Goal: Task Accomplishment & Management: Use online tool/utility

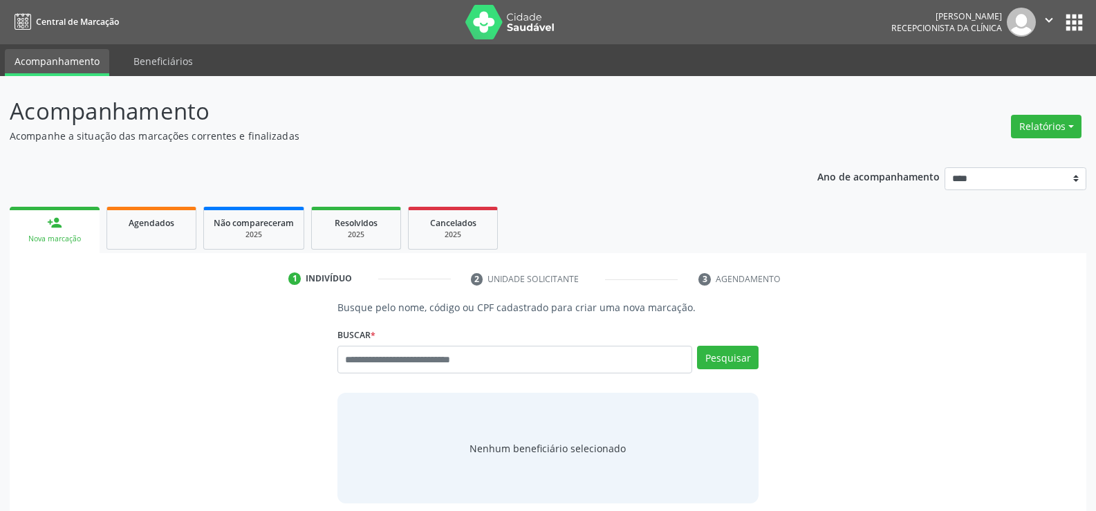
click at [673, 417] on div "Nenhum beneficiário selecionado" at bounding box center [548, 448] width 421 height 111
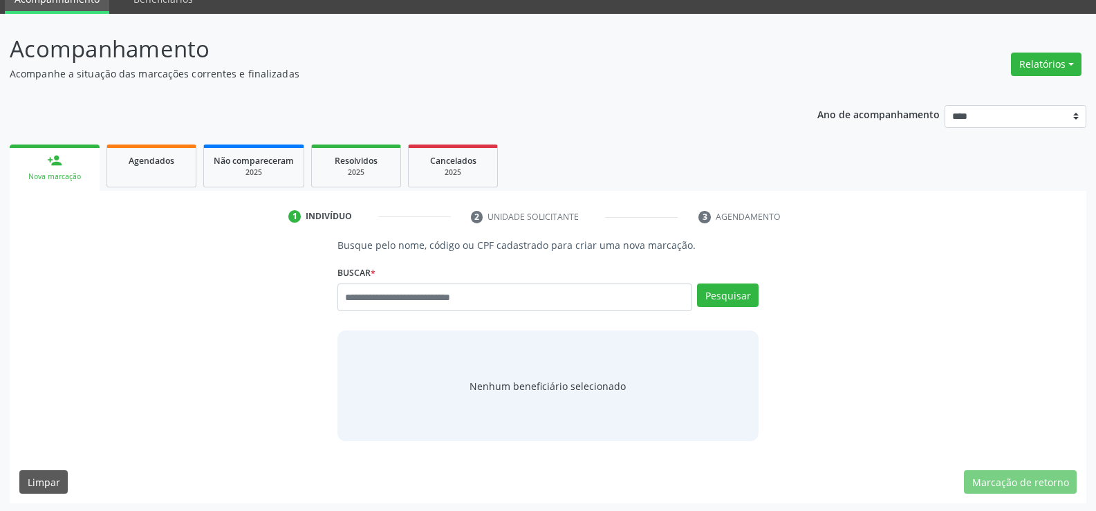
scroll to position [64, 0]
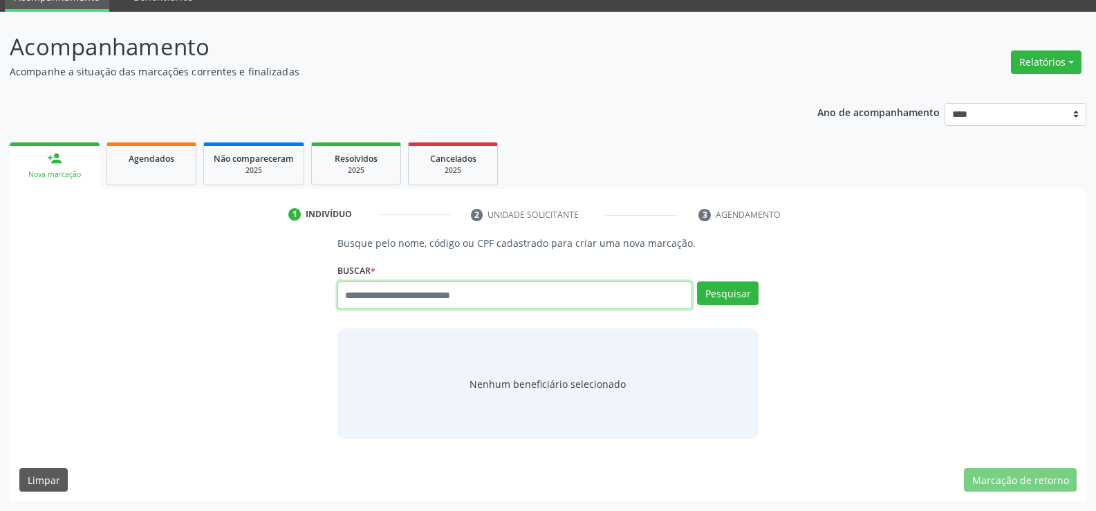
click at [385, 303] on input "text" at bounding box center [515, 296] width 355 height 28
type input "**********"
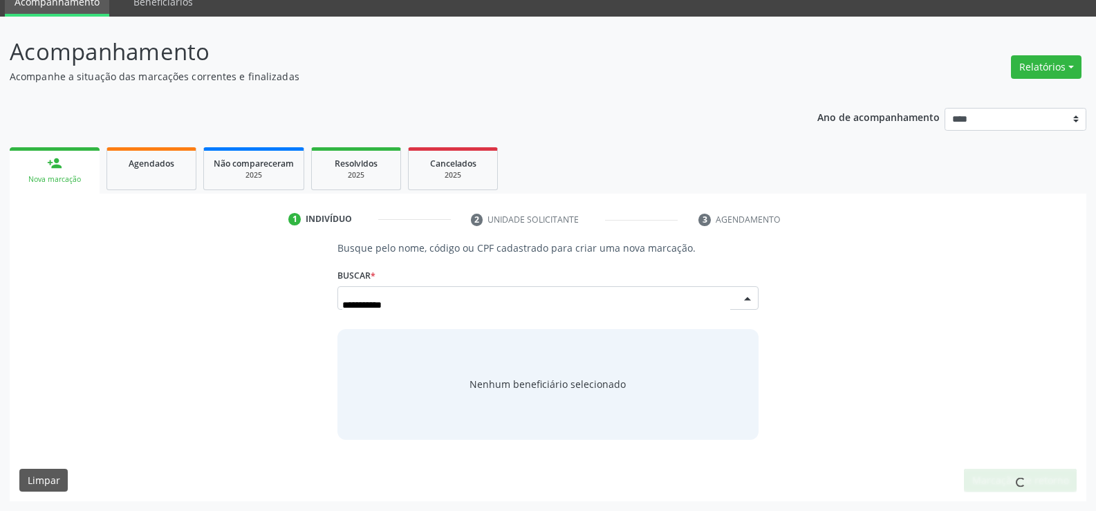
scroll to position [59, 0]
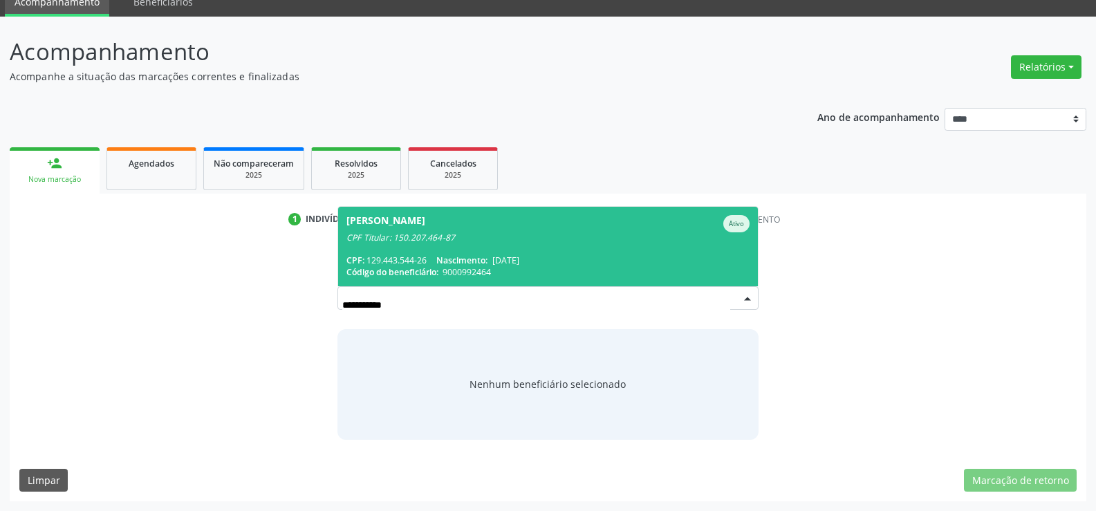
click at [406, 246] on span "[PERSON_NAME] Espindola Ativo CPF Titular: 150.207.464-87 CPF: 129.443.544-26 N…" at bounding box center [548, 247] width 420 height 80
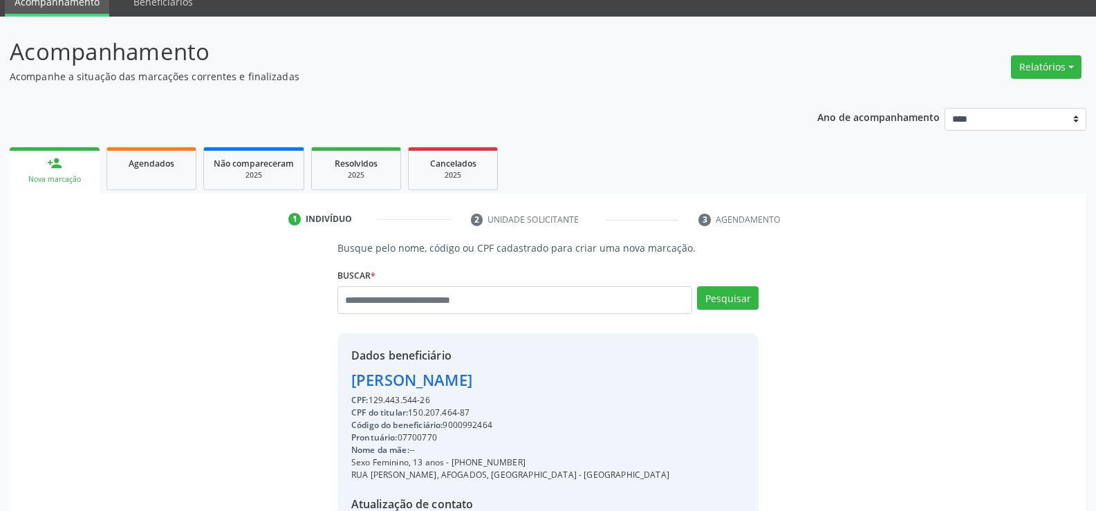
drag, startPoint x: 349, startPoint y: 383, endPoint x: 455, endPoint y: 403, distance: 107.7
click at [455, 403] on div "Dados beneficiário [PERSON_NAME] CPF: 129.443.544-26 CPF do titular: 150.207.46…" at bounding box center [548, 466] width 421 height 266
copy div "[PERSON_NAME] CPF: 129.443.544-26"
click at [394, 302] on input "text" at bounding box center [515, 300] width 355 height 28
type input "**********"
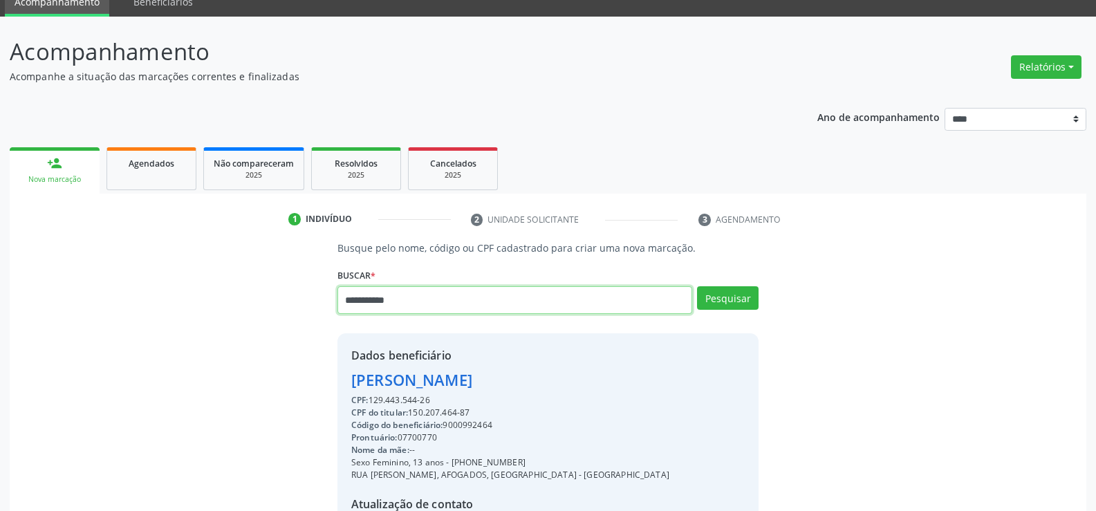
type input "**********"
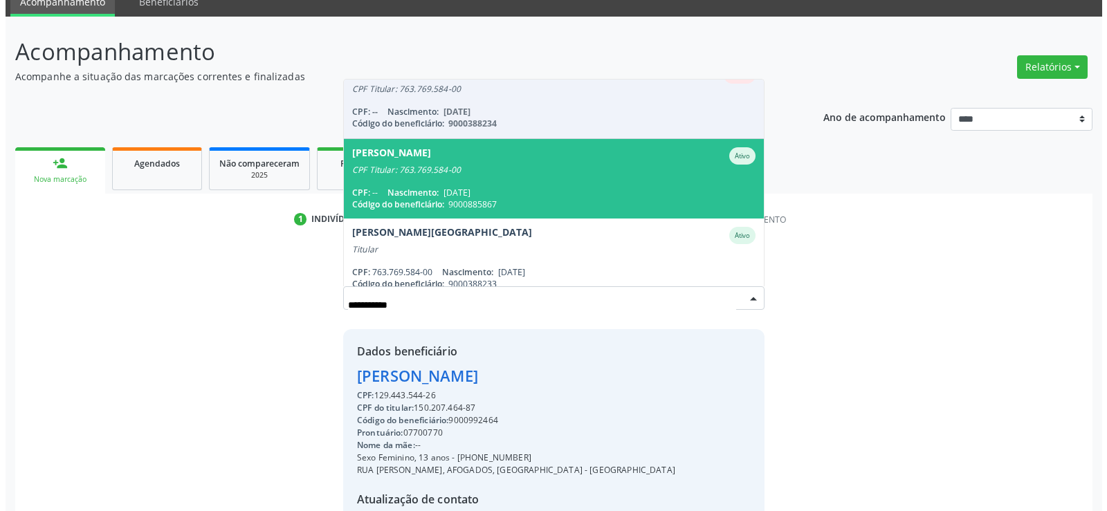
scroll to position [33, 0]
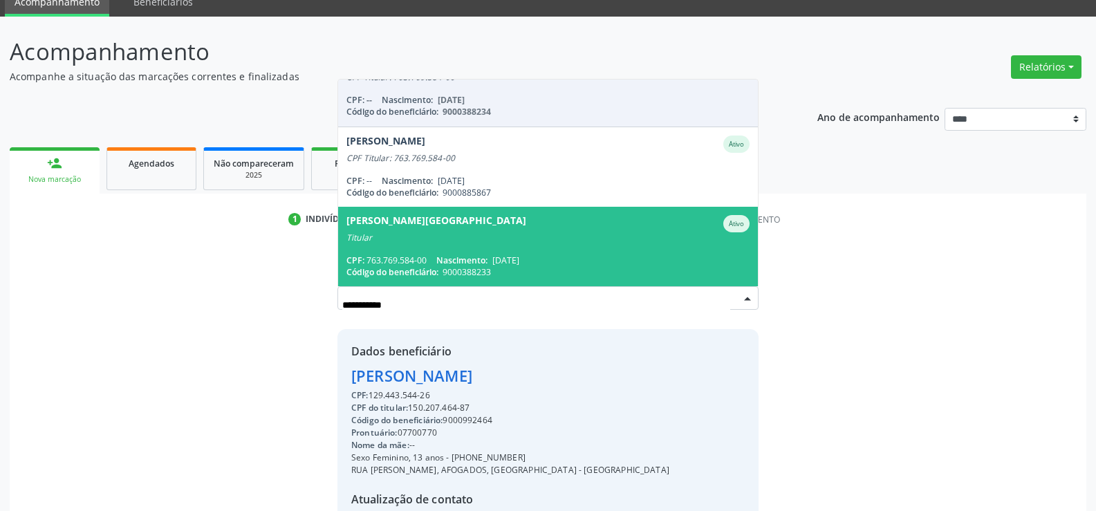
click at [448, 246] on span "[PERSON_NAME] de [GEOGRAPHIC_DATA] Ativo Titular CPF: 763.769.584-00 Nascimento…" at bounding box center [548, 247] width 420 height 80
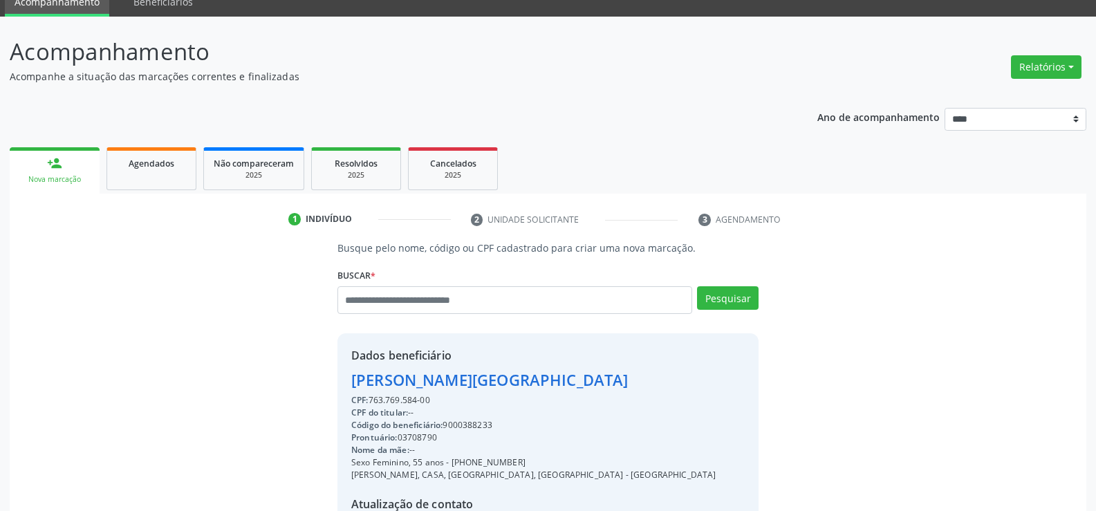
drag, startPoint x: 351, startPoint y: 383, endPoint x: 640, endPoint y: 396, distance: 288.8
click at [640, 396] on div "Dados beneficiário [PERSON_NAME] de Lima CPF: 763.769.584-00 CPF do titular: --…" at bounding box center [548, 466] width 421 height 266
copy div "[PERSON_NAME] de Lima CPF: 763.769.584-00"
click at [1047, 70] on button "Relatórios" at bounding box center [1046, 67] width 71 height 24
click at [1013, 98] on link "Agendamentos" at bounding box center [1008, 96] width 149 height 19
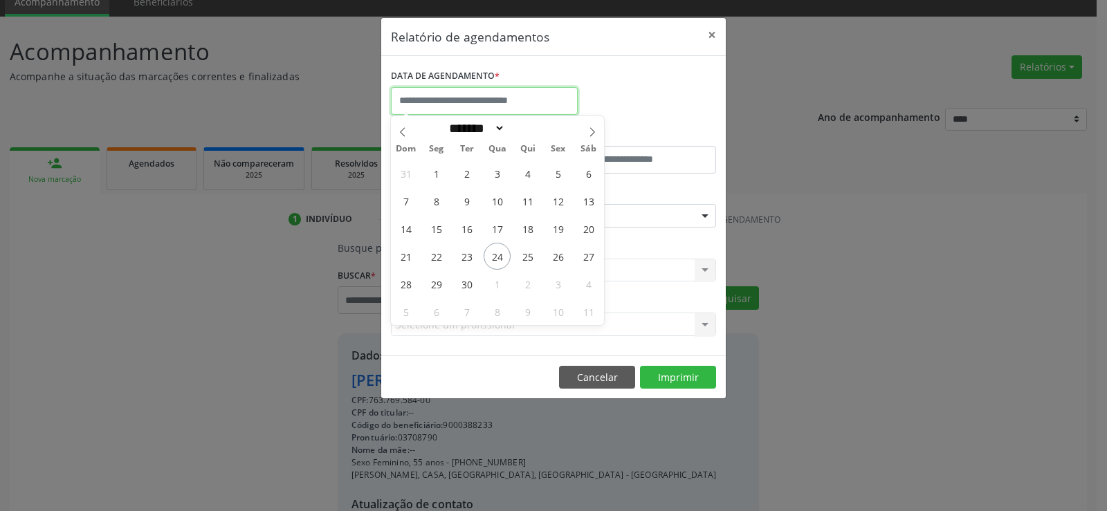
click at [477, 98] on input "text" at bounding box center [484, 101] width 187 height 28
click at [494, 253] on span "24" at bounding box center [496, 256] width 27 height 27
type input "**********"
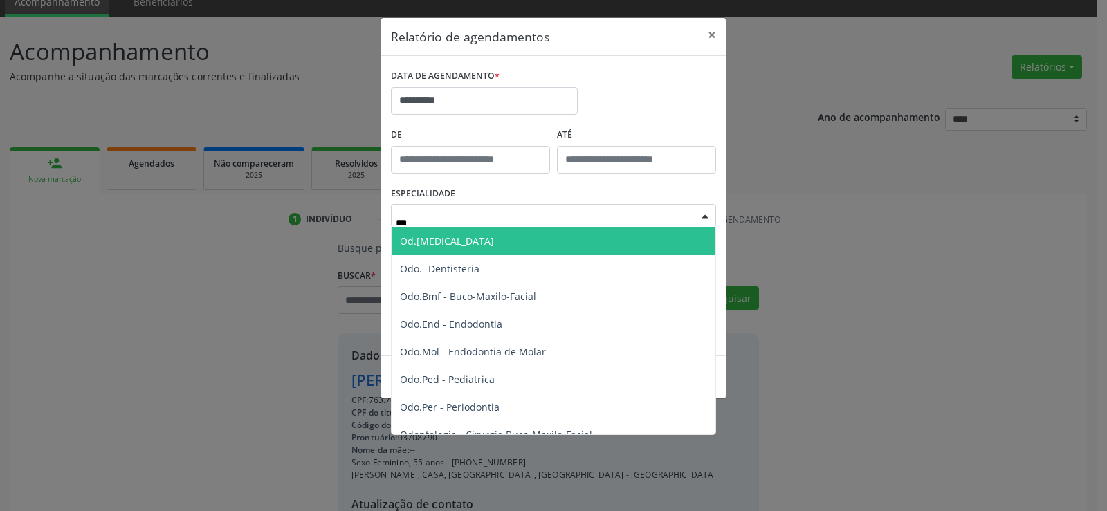
type input "****"
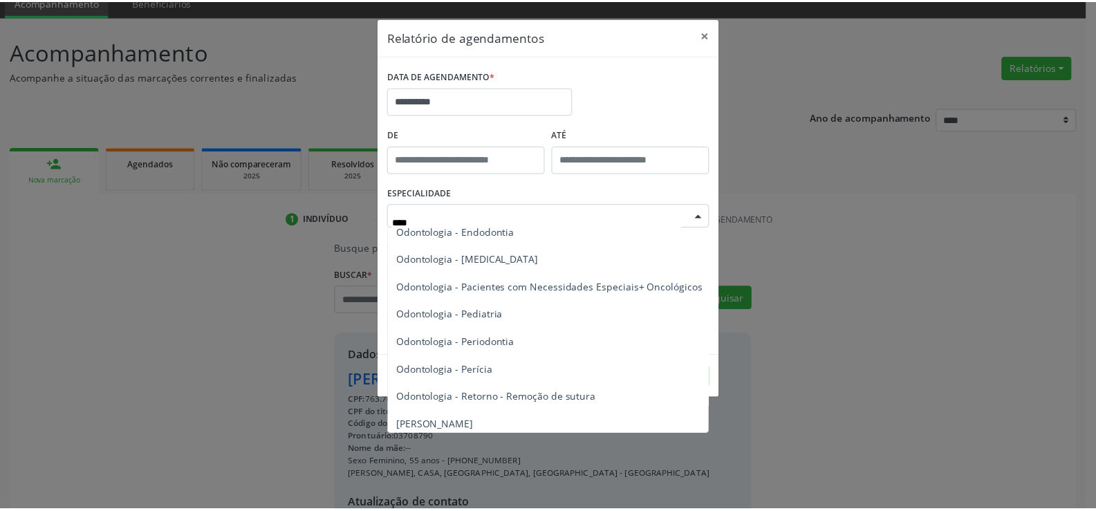
scroll to position [191, 0]
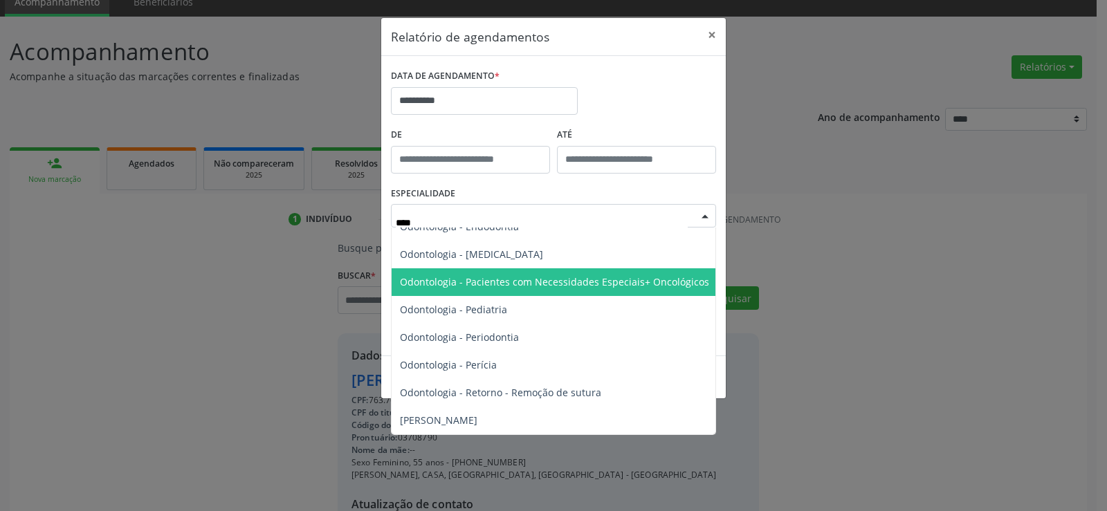
click at [564, 275] on span "Odontologia - Pacientes com Necessidades Especiais+ Oncológicos" at bounding box center [554, 281] width 309 height 13
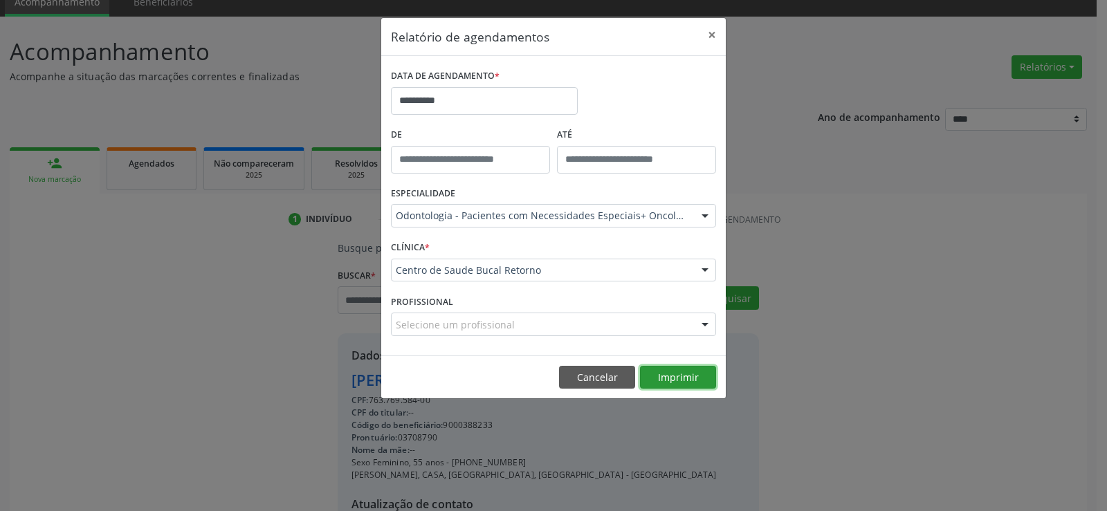
click at [688, 380] on button "Imprimir" at bounding box center [678, 378] width 76 height 24
click at [717, 32] on button "×" at bounding box center [712, 35] width 28 height 34
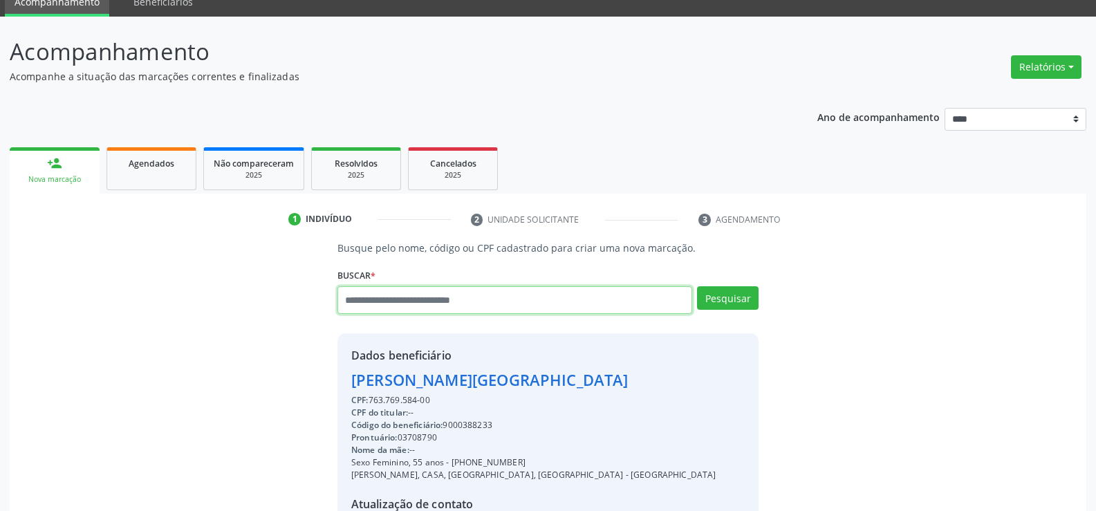
click at [421, 295] on input "text" at bounding box center [515, 300] width 355 height 28
type input "**********"
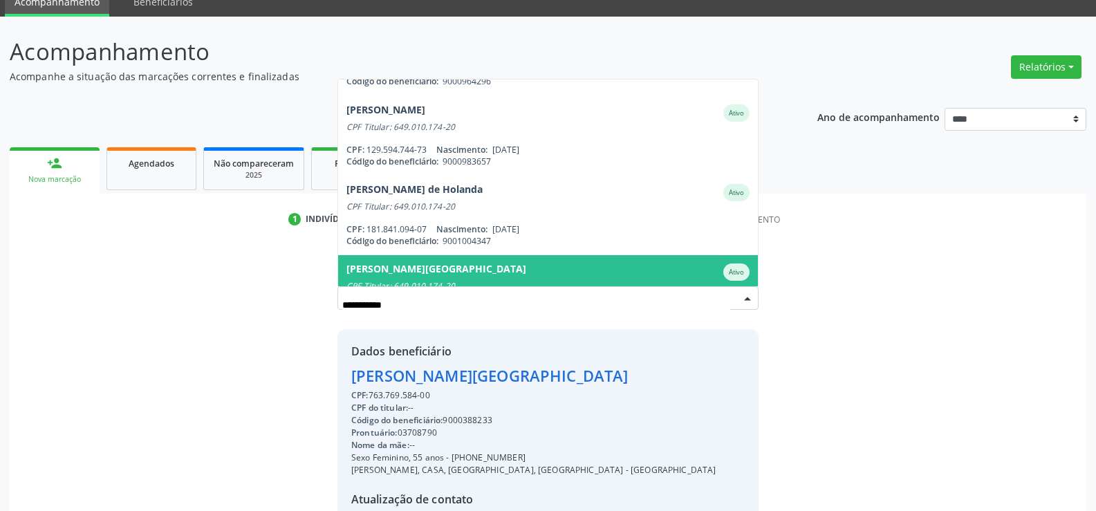
scroll to position [0, 0]
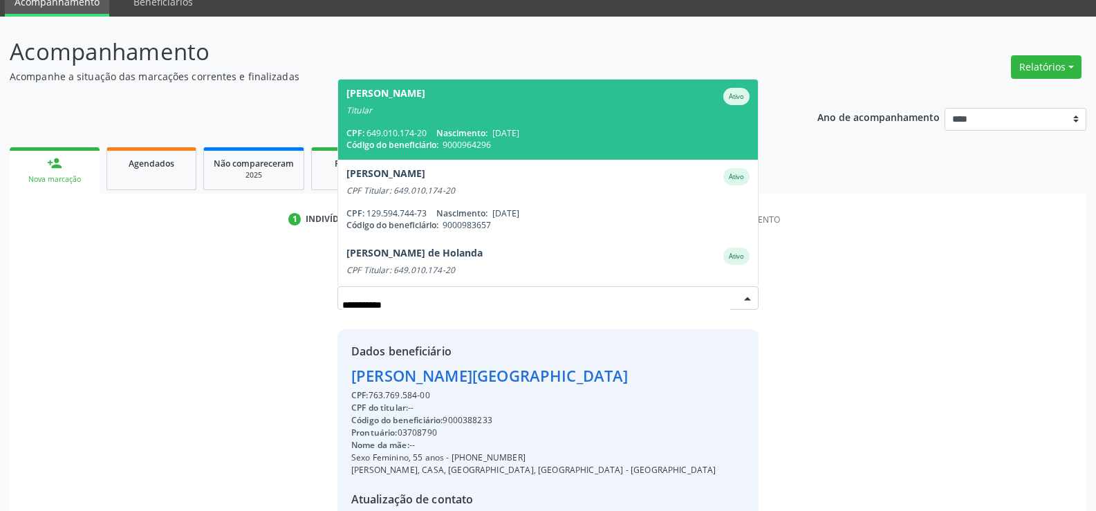
click at [432, 131] on div "CPF: 649.010.174-20 Nascimento: [DATE]" at bounding box center [548, 133] width 403 height 12
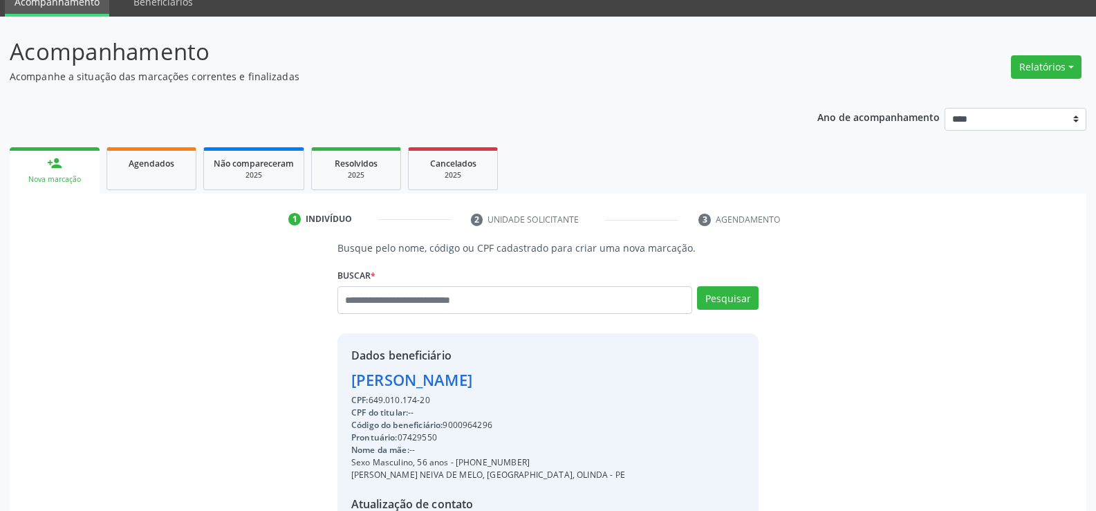
drag, startPoint x: 355, startPoint y: 378, endPoint x: 530, endPoint y: 397, distance: 176.1
click at [530, 397] on div "Dados beneficiário [PERSON_NAME] CPF: 649.010.174-20 CPF do titular: -- Código …" at bounding box center [488, 466] width 274 height 238
copy div "[PERSON_NAME] CPF: 649.010.174-20"
